Goal: Information Seeking & Learning: Learn about a topic

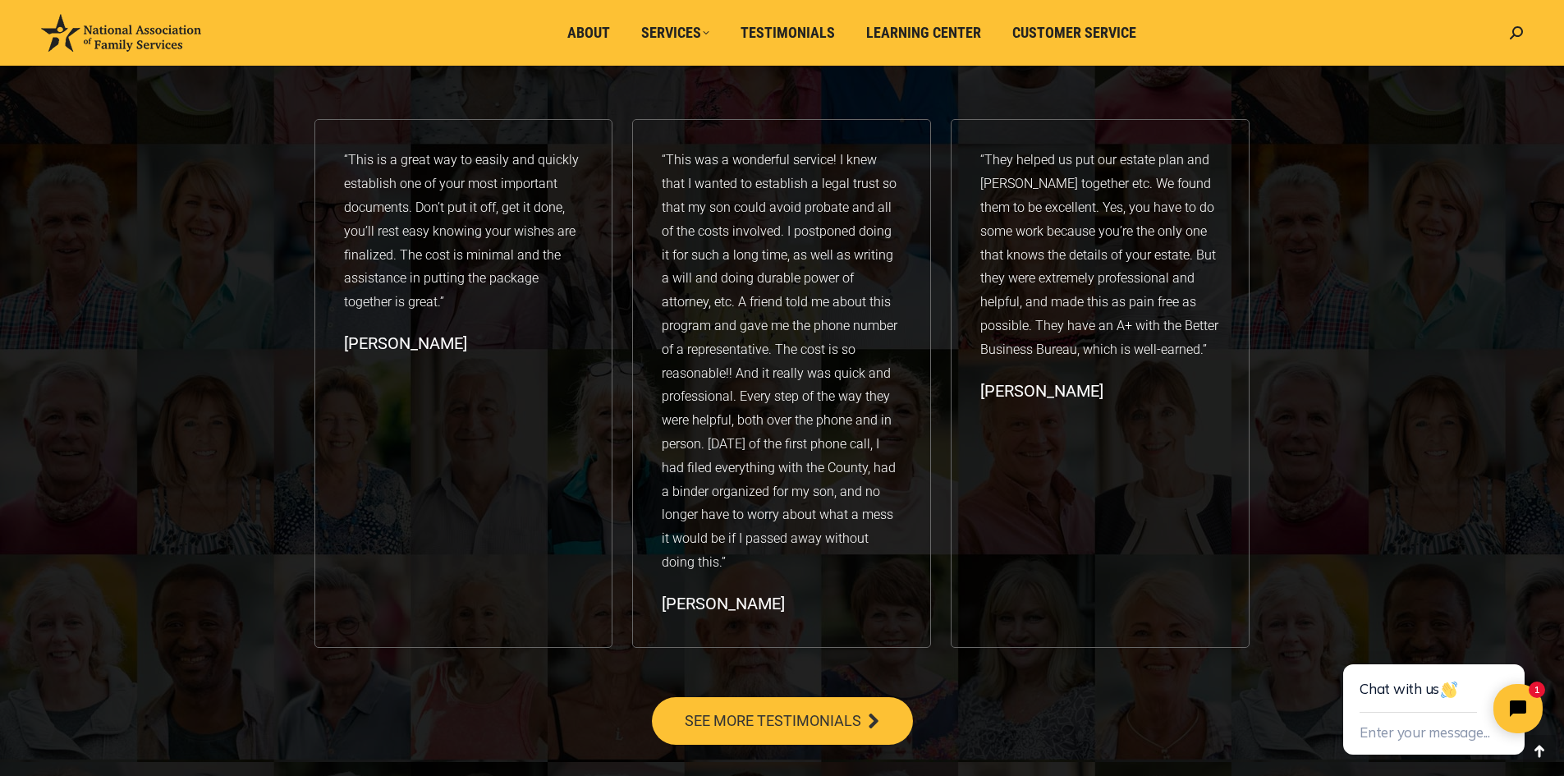
scroll to position [2627, 0]
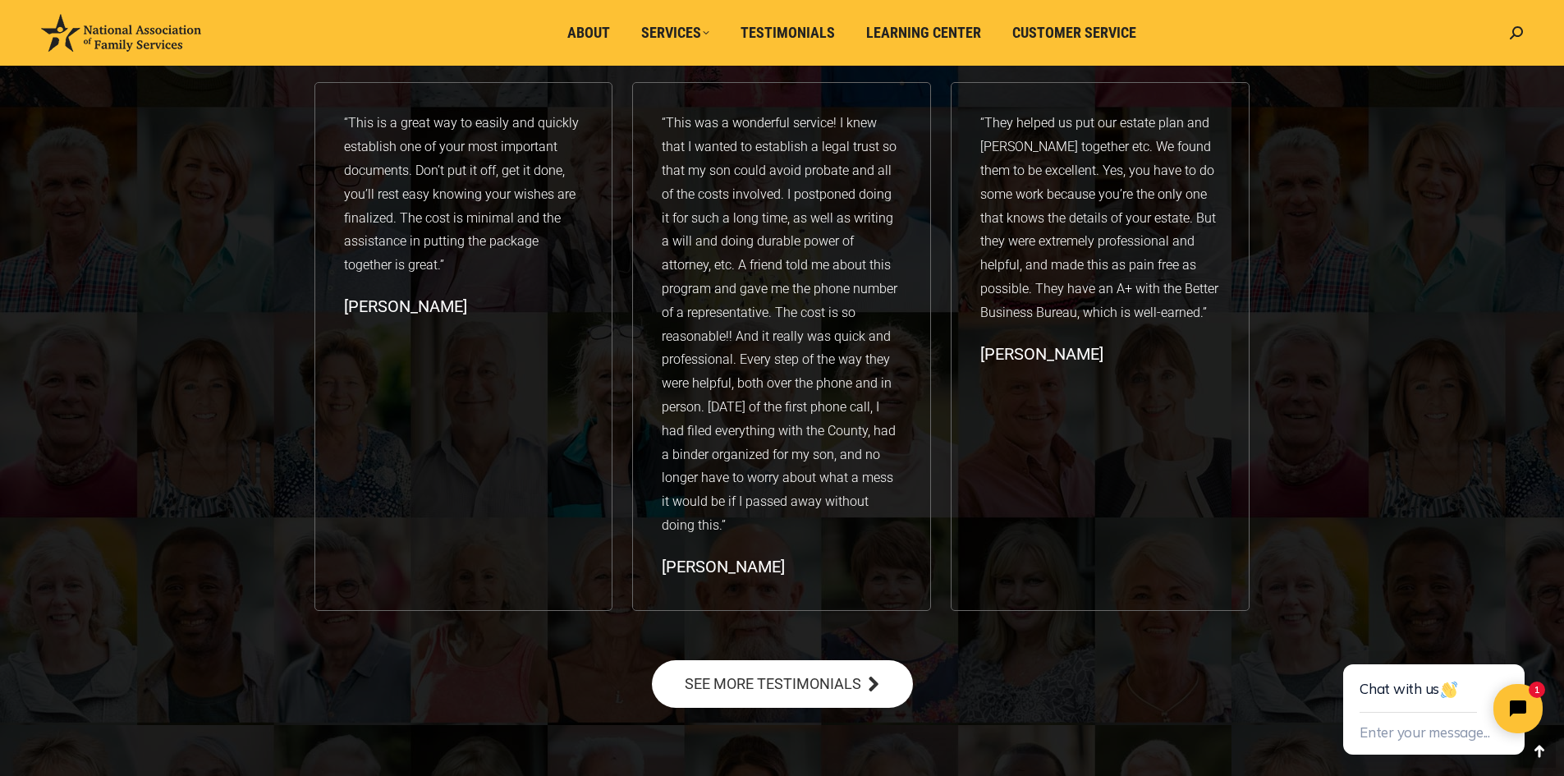
click at [805, 680] on span "SEE MORE TESTIMONIALS" at bounding box center [773, 684] width 177 height 15
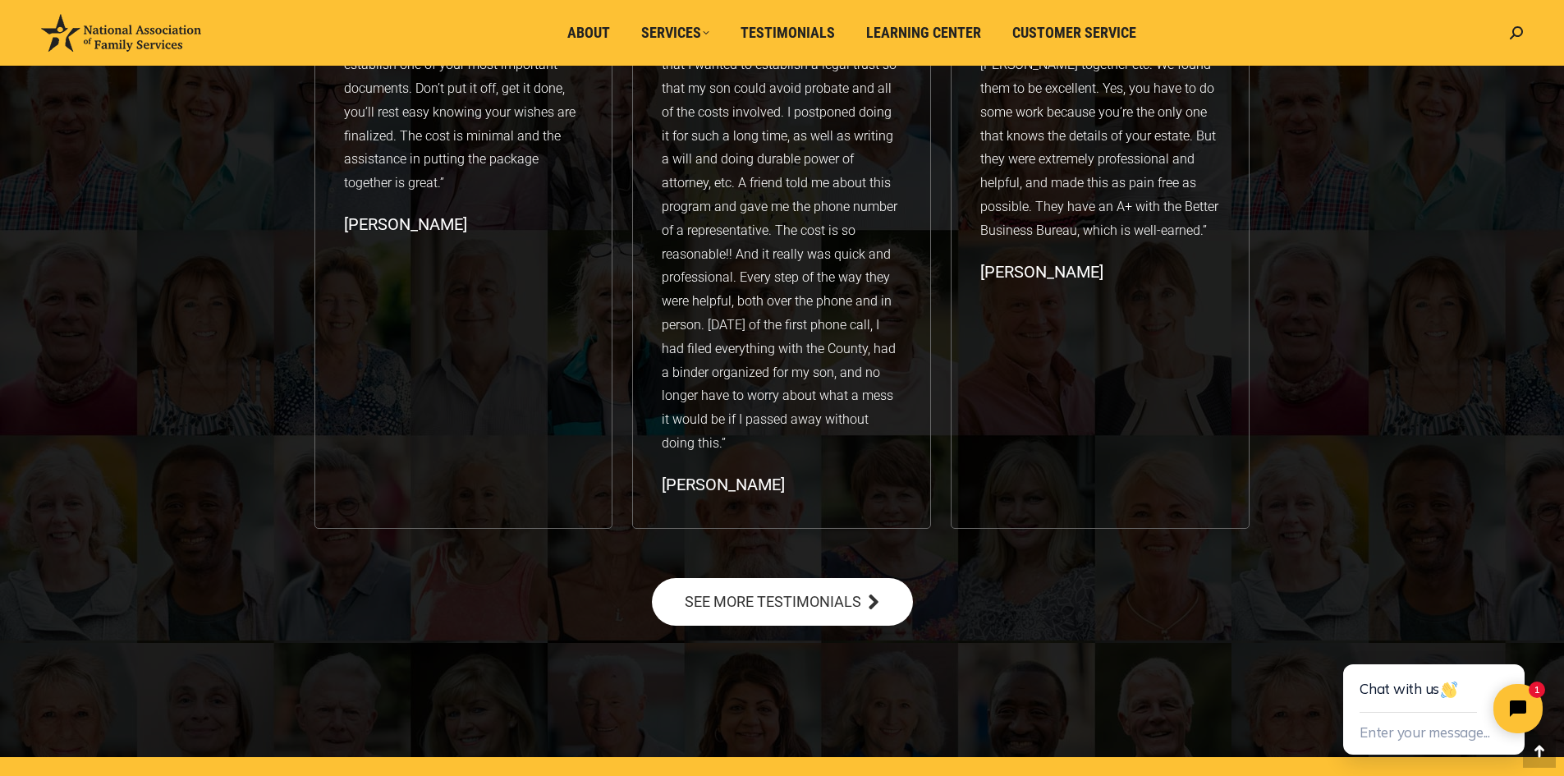
scroll to position [3038, 0]
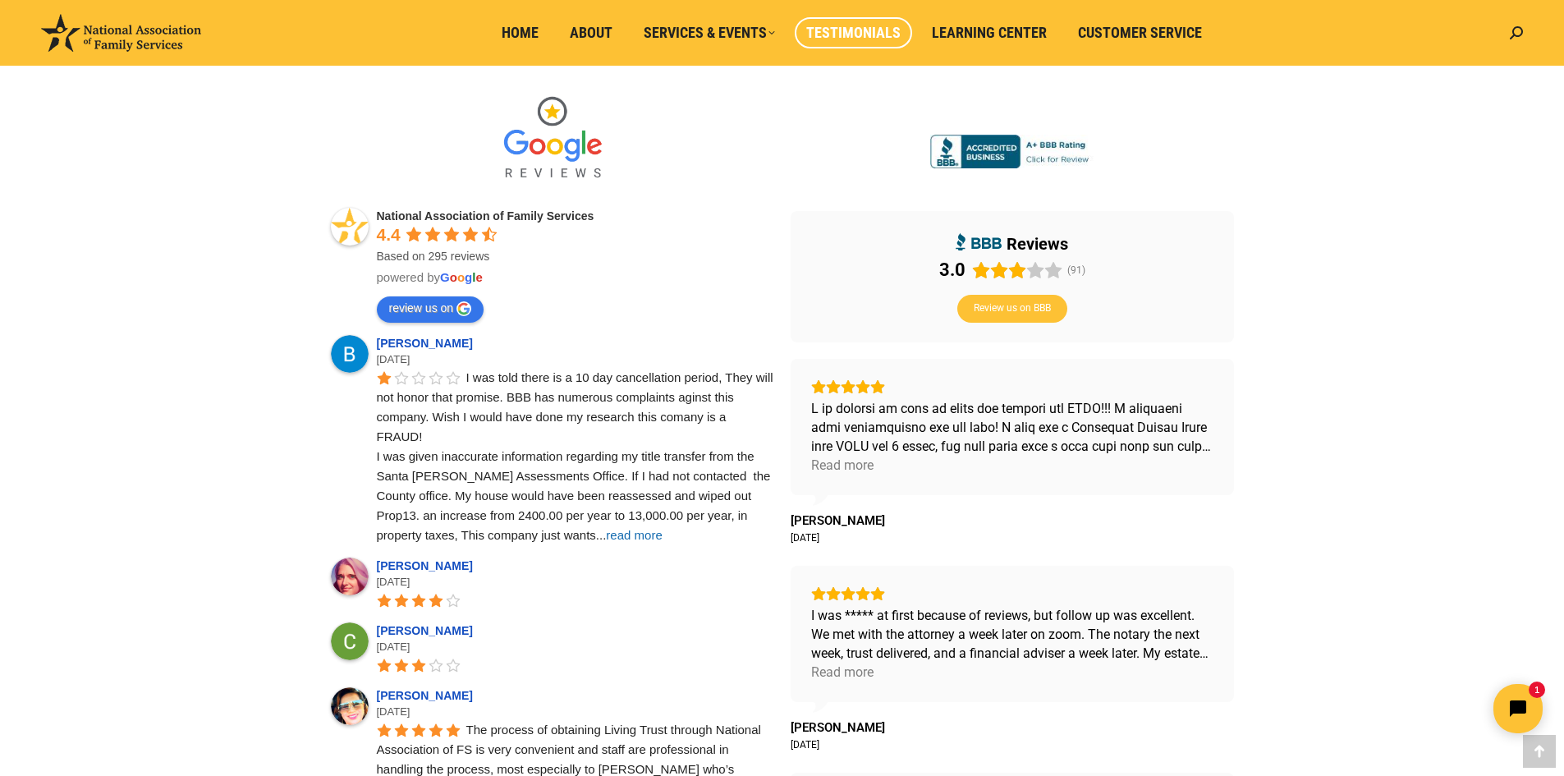
scroll to position [493, 0]
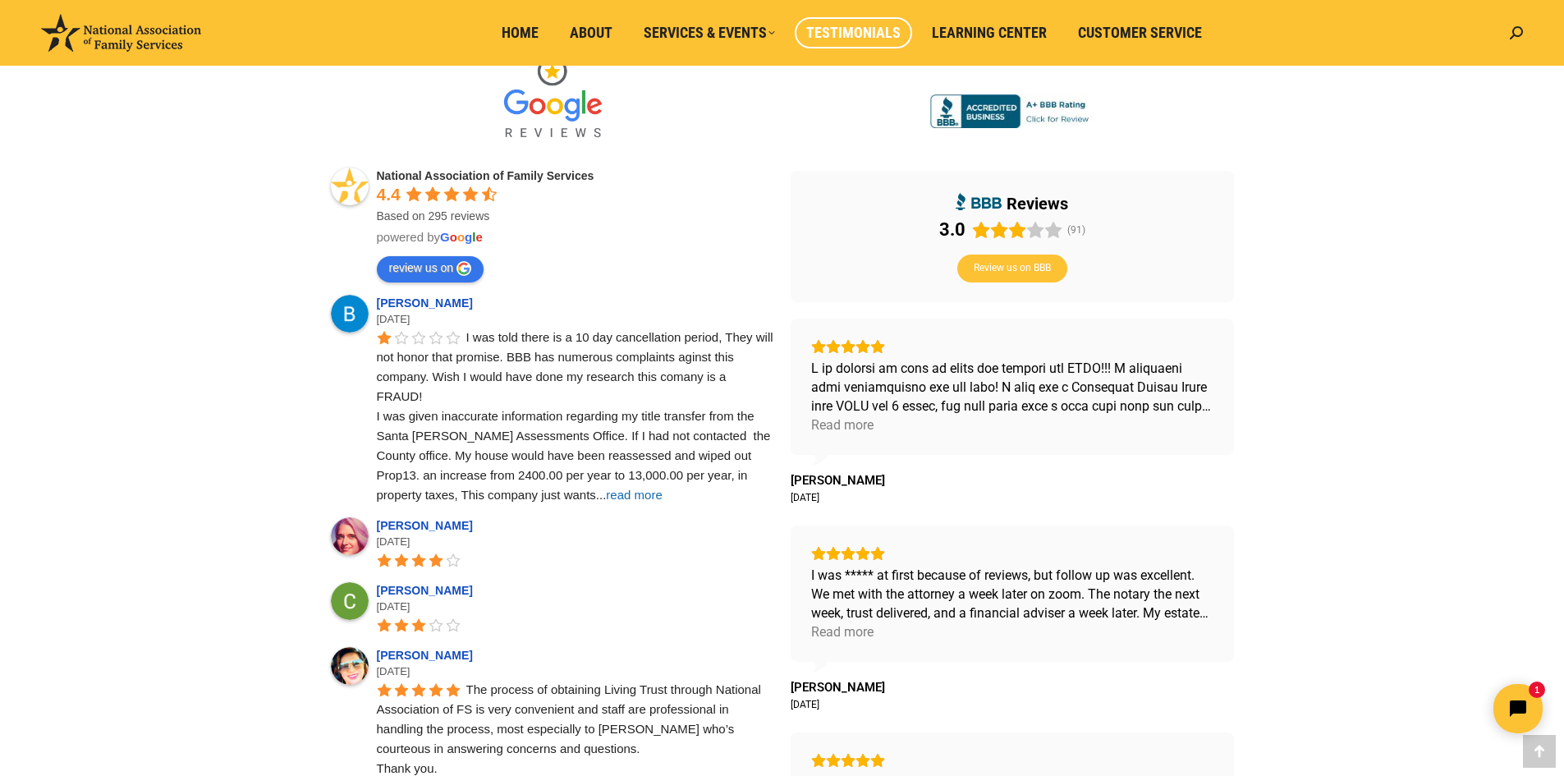
click at [606, 493] on span "read more" at bounding box center [634, 495] width 56 height 14
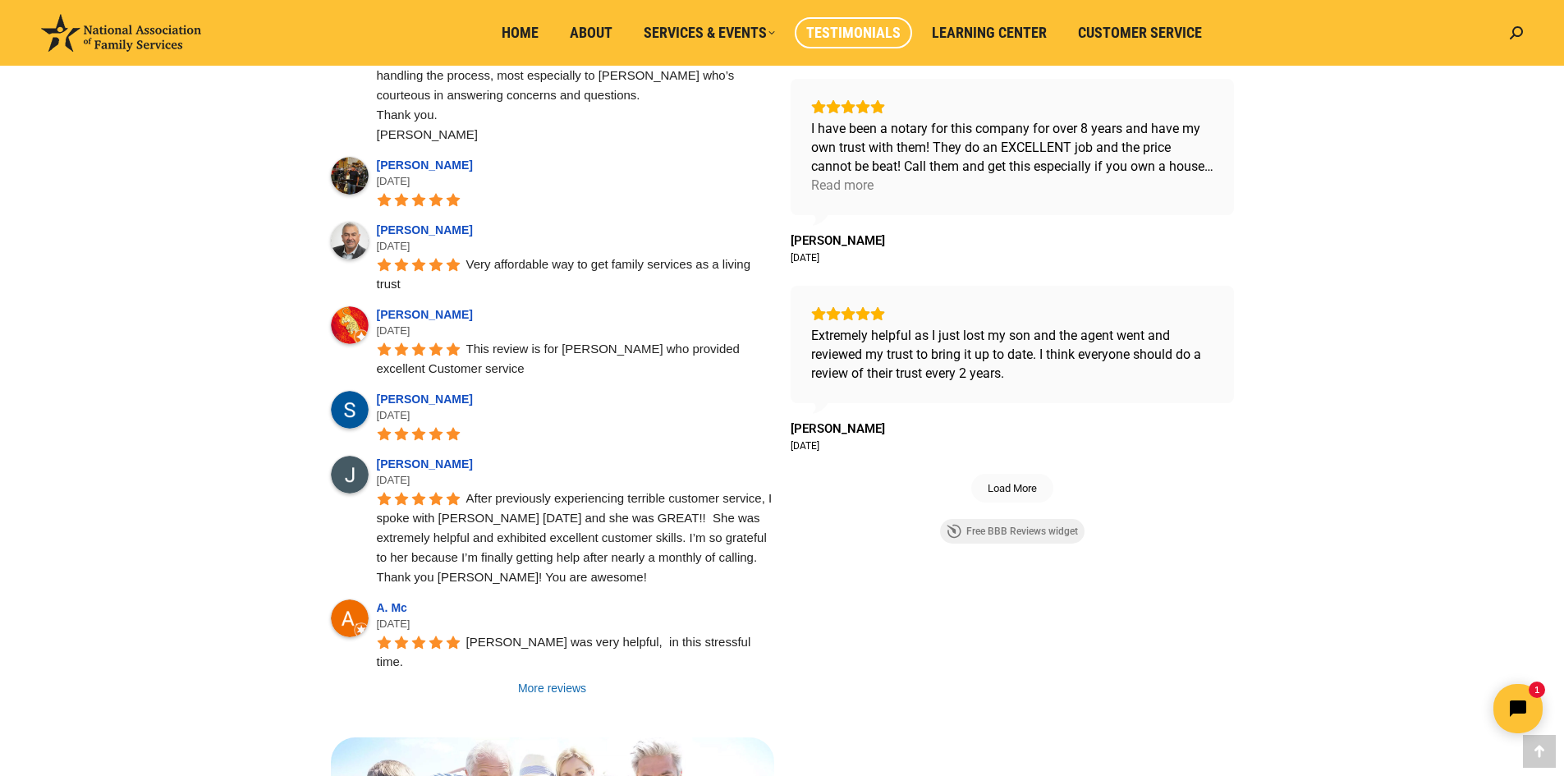
scroll to position [1232, 0]
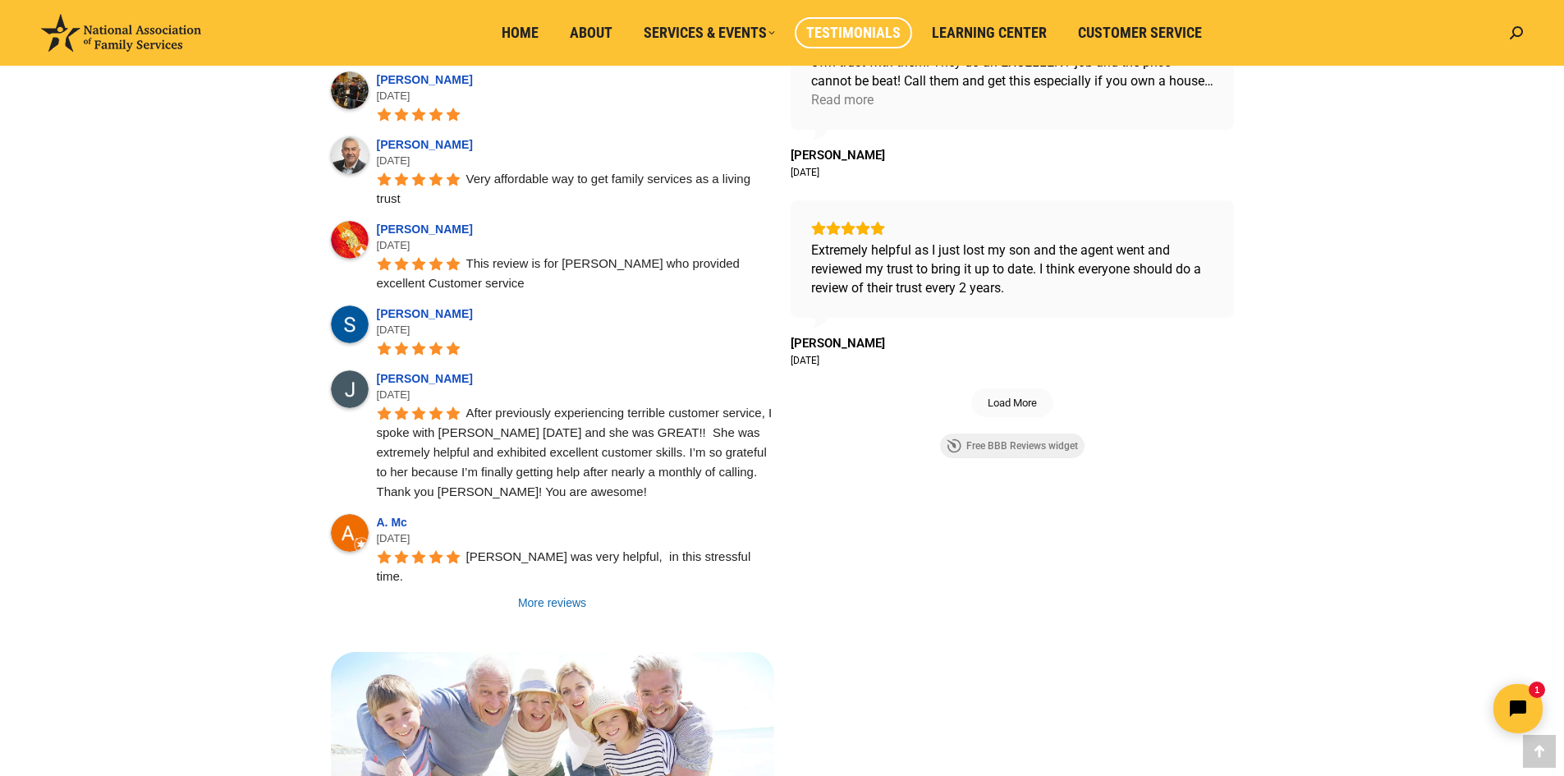
click at [572, 594] on link "More reviews" at bounding box center [552, 602] width 443 height 16
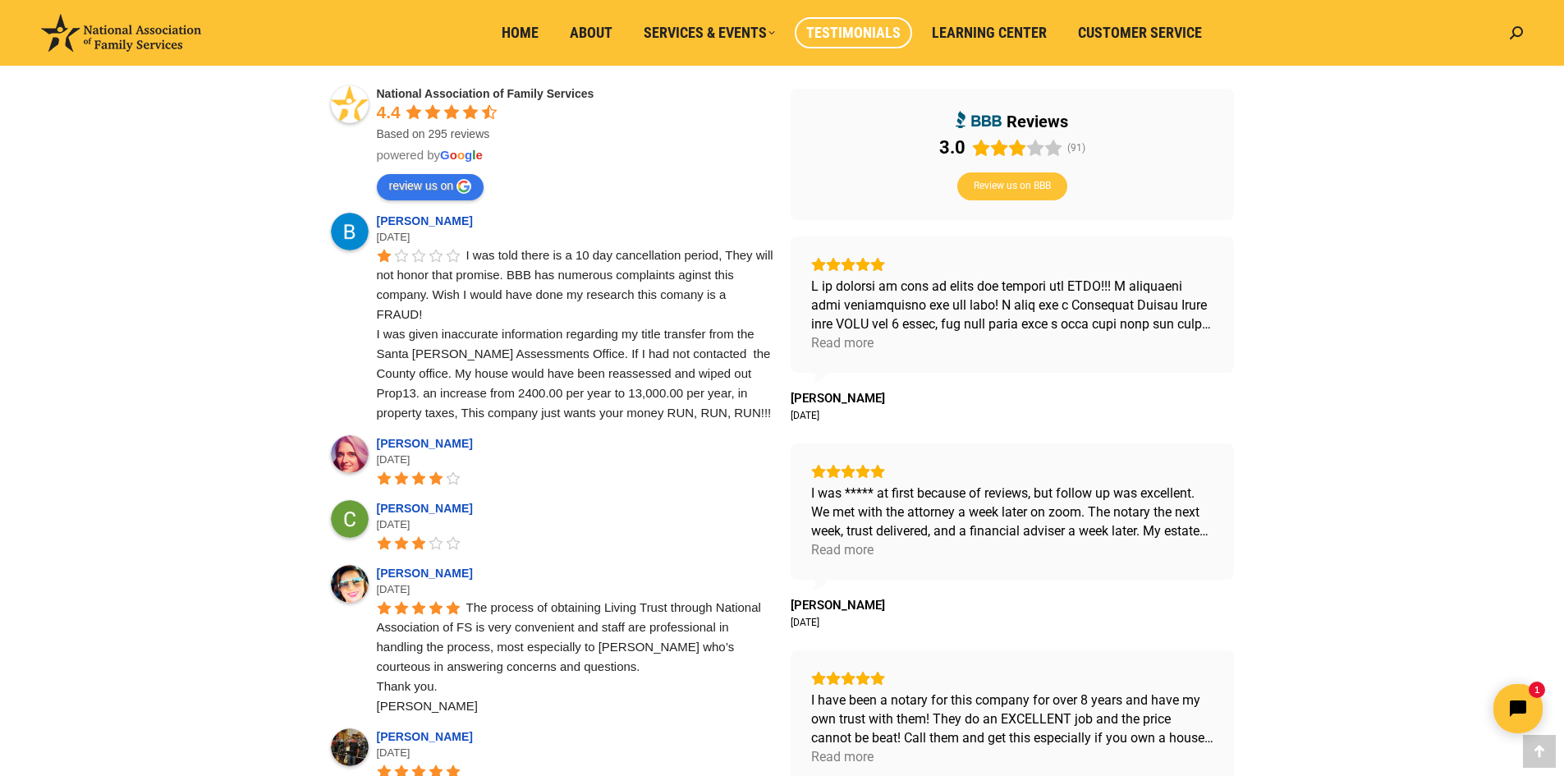
scroll to position [657, 0]
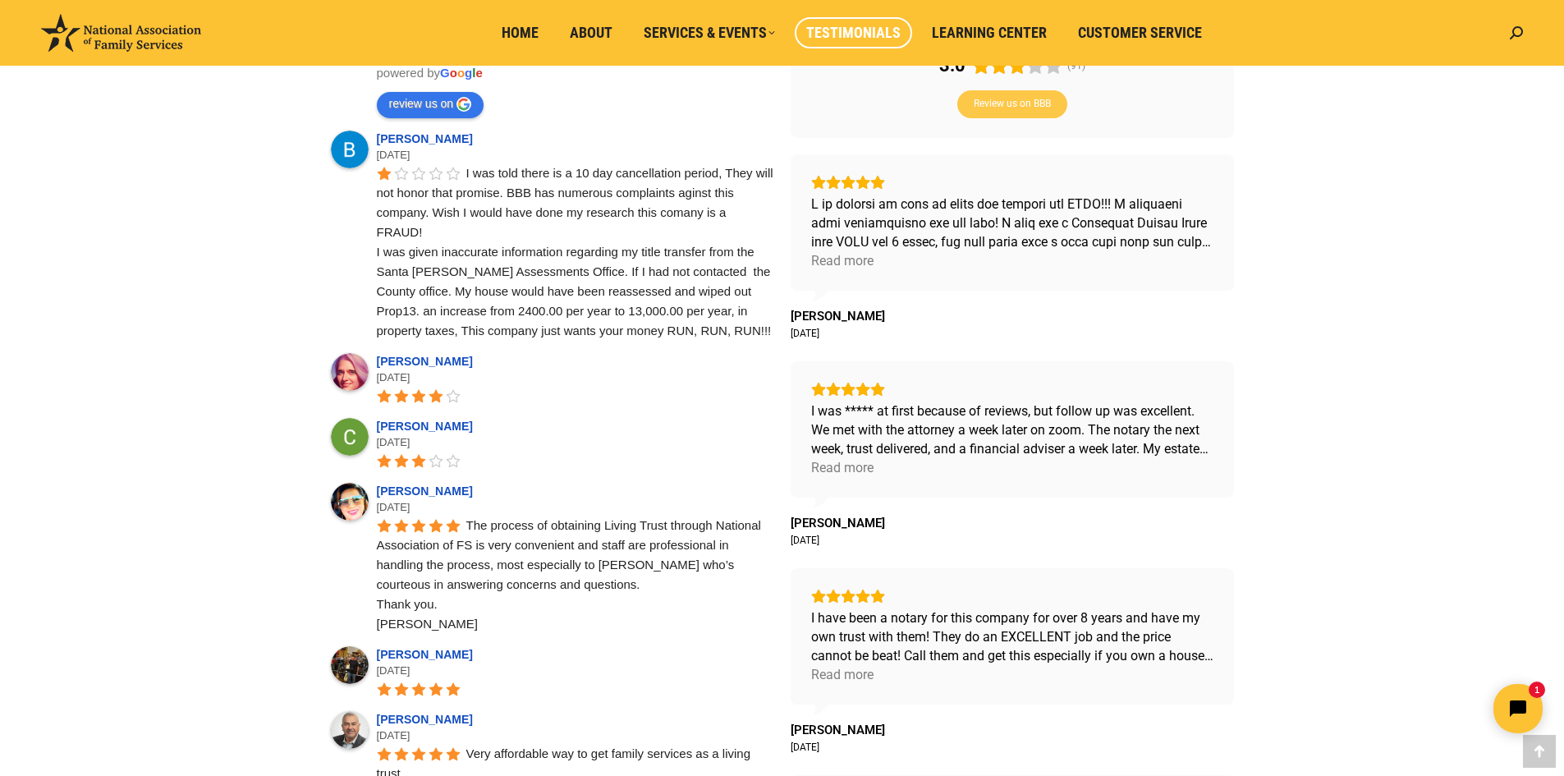
click at [1001, 107] on span "Review us on BBB" at bounding box center [1012, 104] width 77 height 13
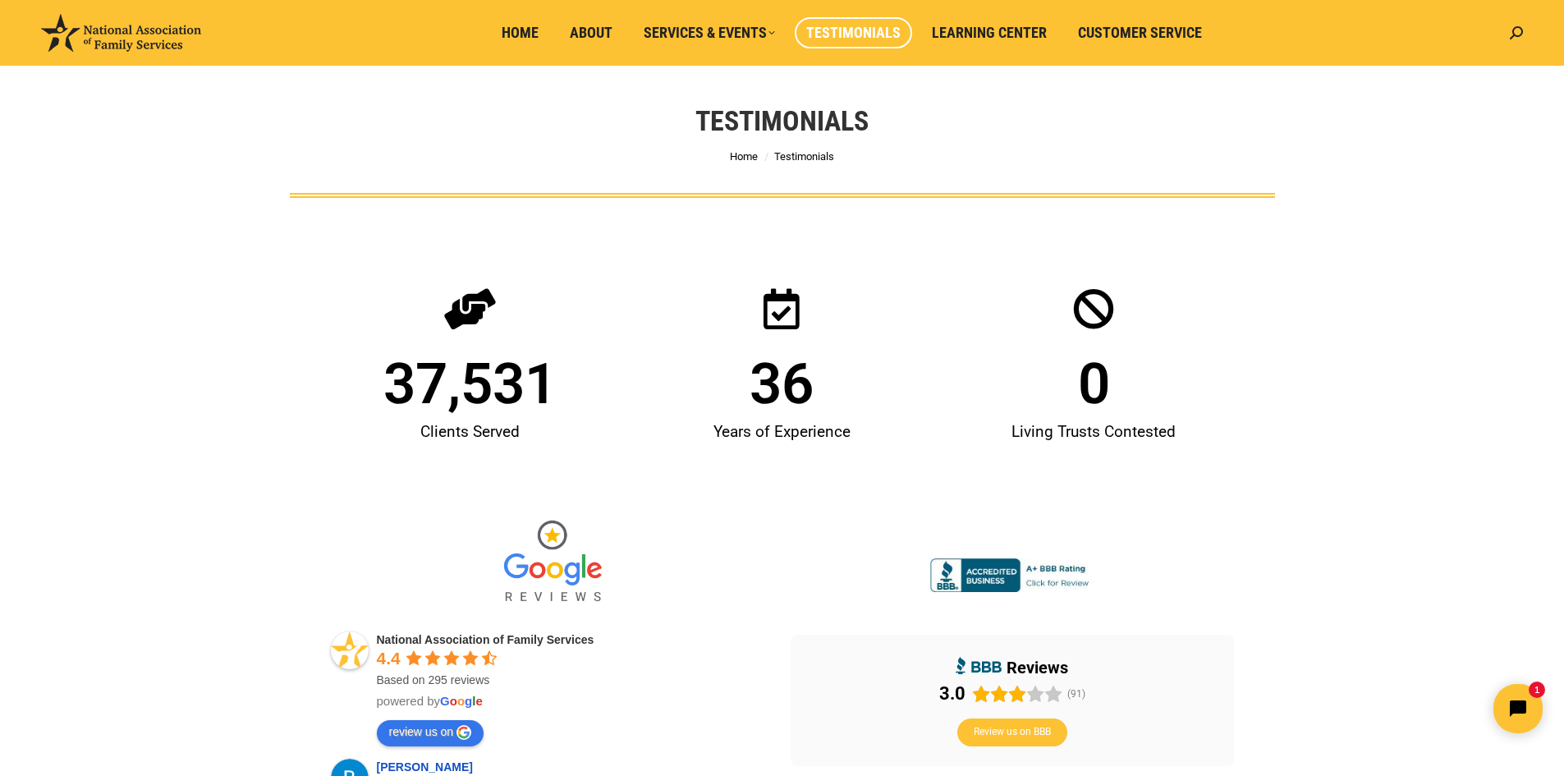
scroll to position [0, 0]
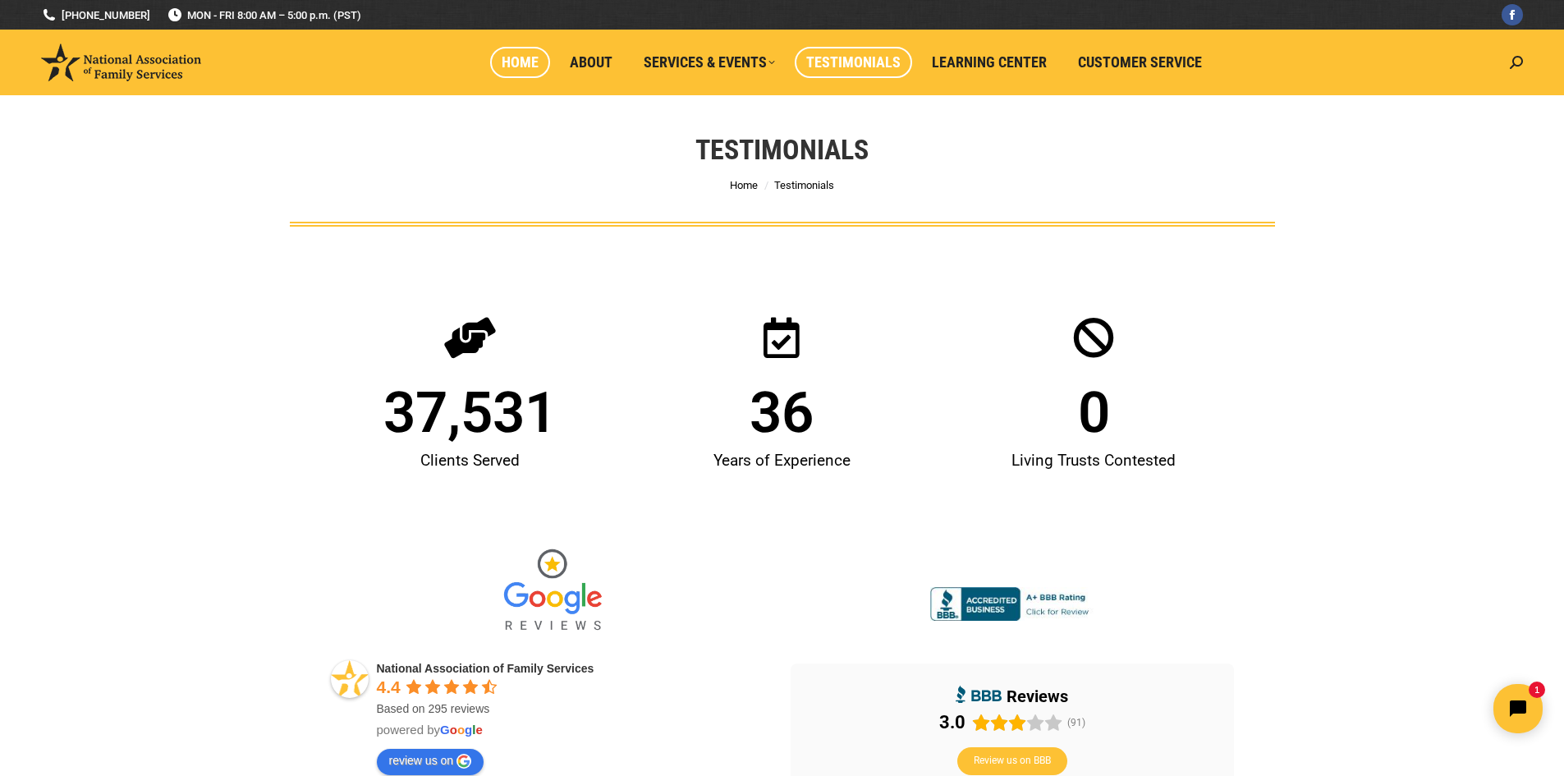
click at [513, 69] on span "Home" at bounding box center [520, 62] width 37 height 18
